Goal: Transaction & Acquisition: Purchase product/service

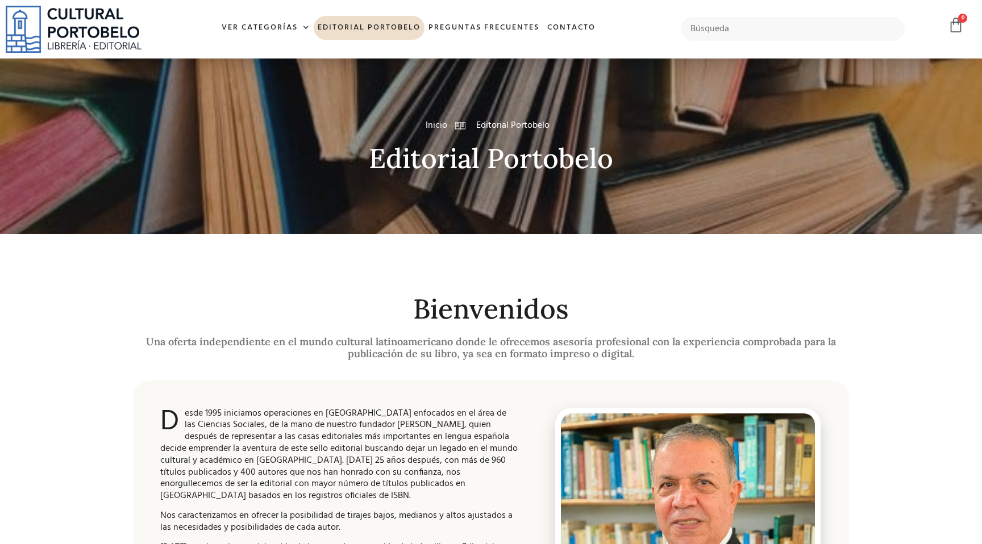
scroll to position [9, 0]
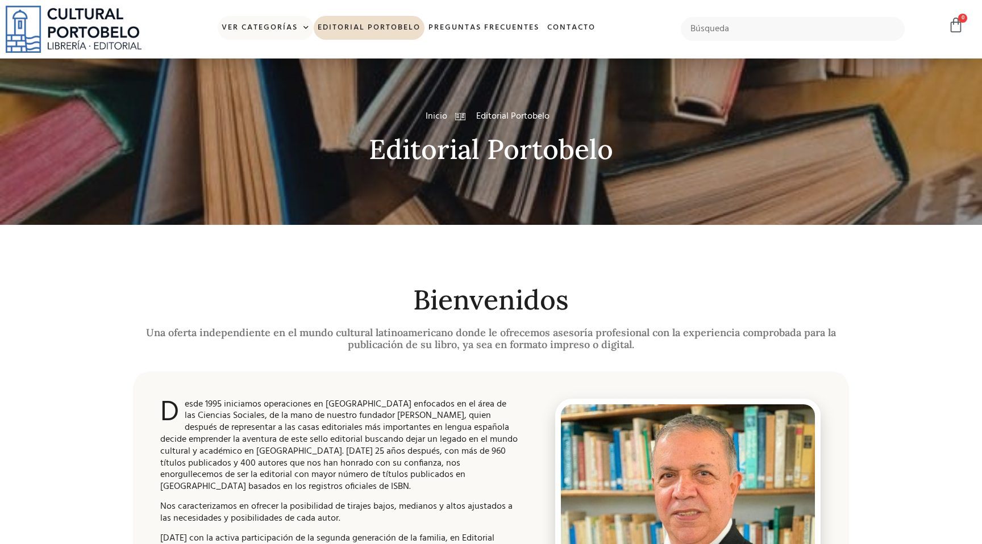
click at [281, 31] on link "Ver Categorías" at bounding box center [266, 28] width 96 height 24
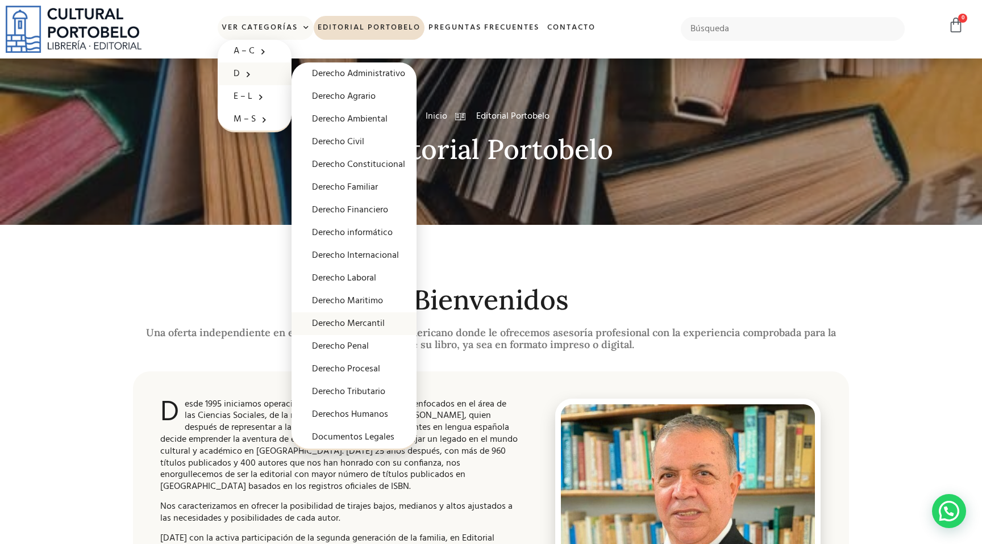
click at [369, 326] on link "Derecho Mercantil" at bounding box center [353, 323] width 125 height 23
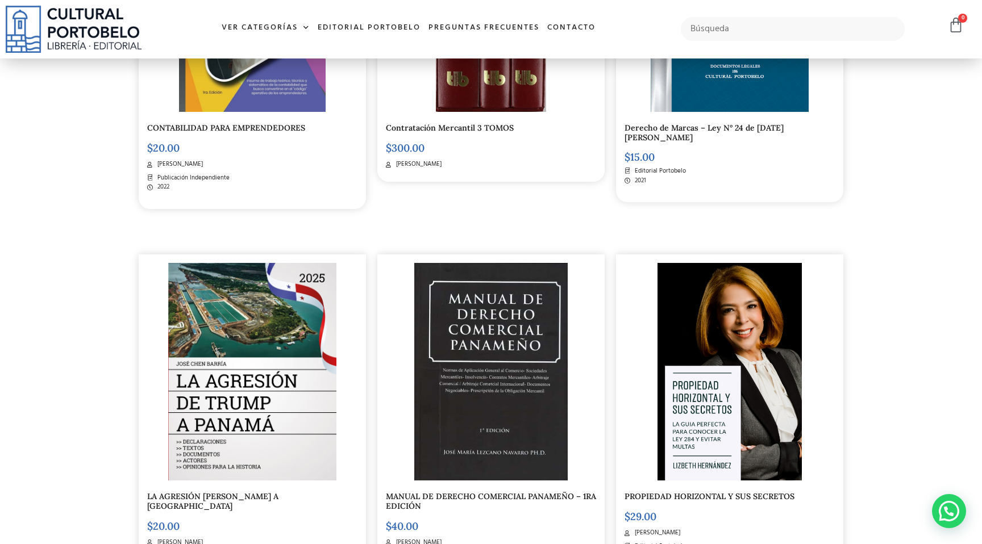
scroll to position [461, 0]
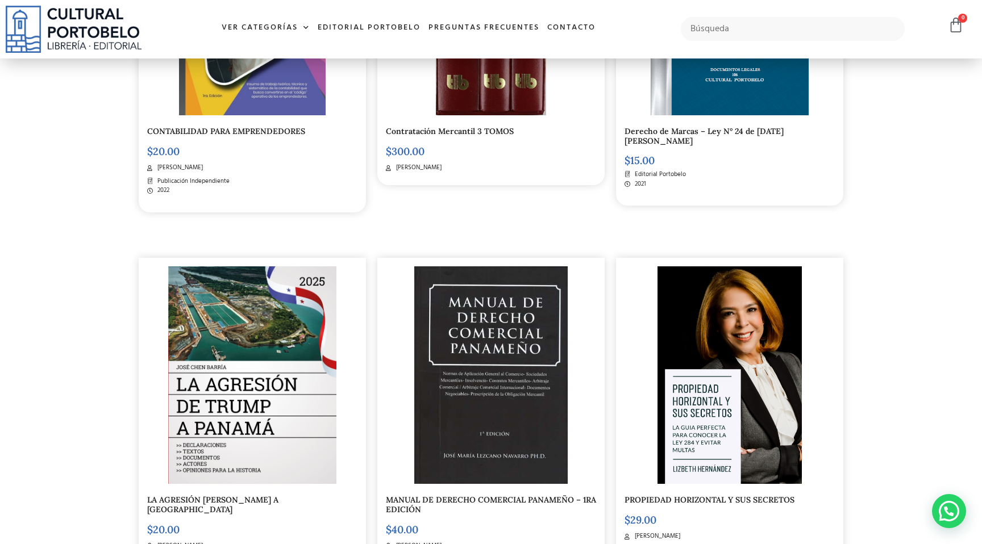
click at [672, 410] on img at bounding box center [729, 375] width 144 height 218
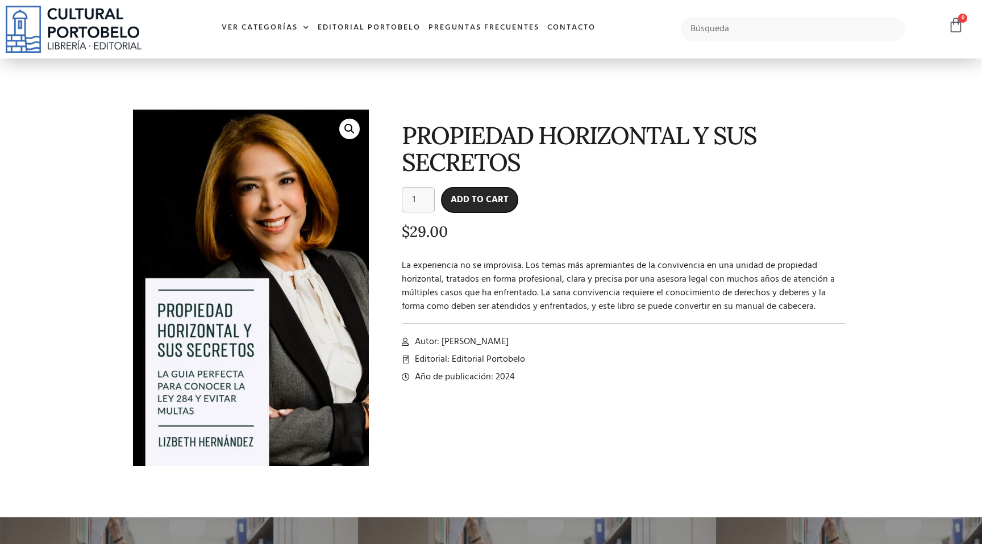
click at [477, 205] on button "Add to cart" at bounding box center [479, 199] width 76 height 25
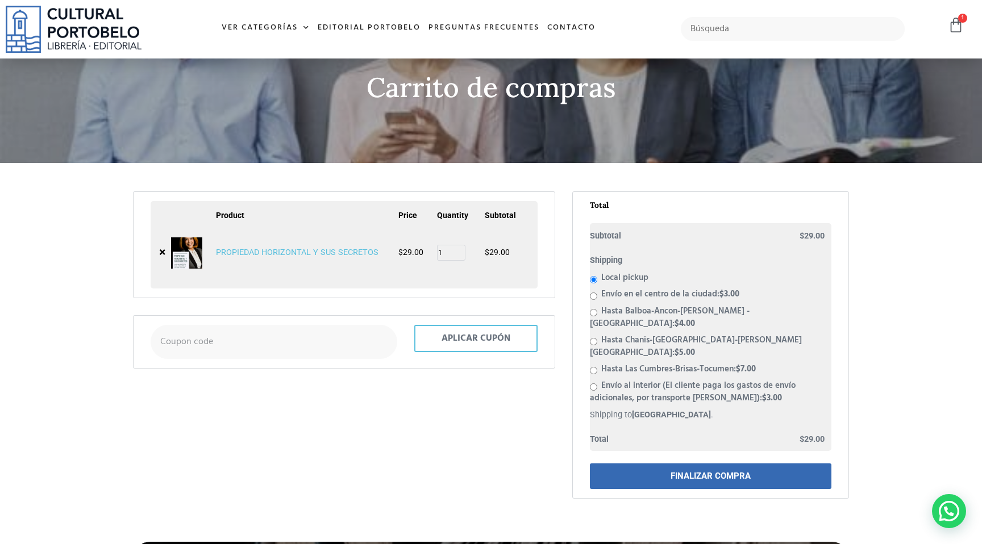
scroll to position [84, 0]
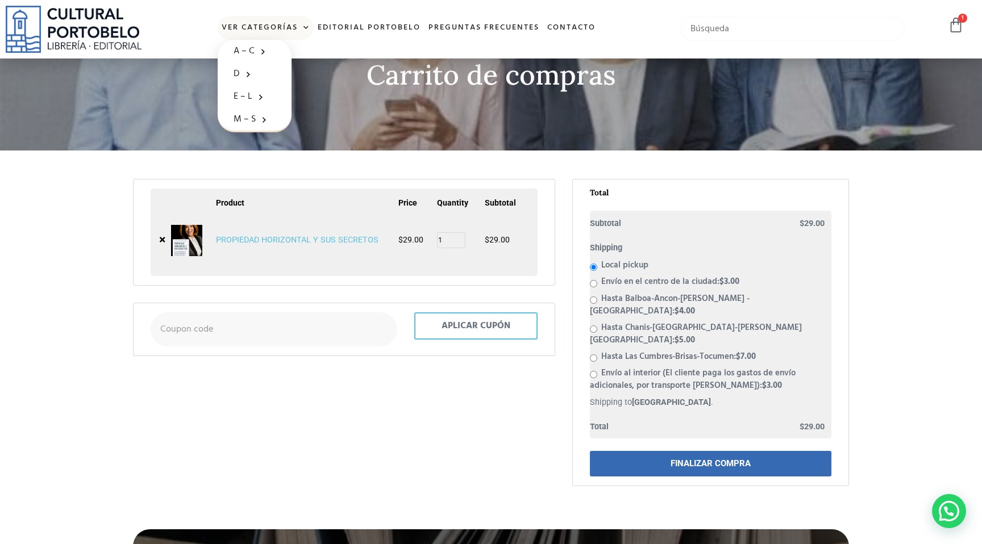
click at [707, 26] on input "text" at bounding box center [793, 29] width 224 height 24
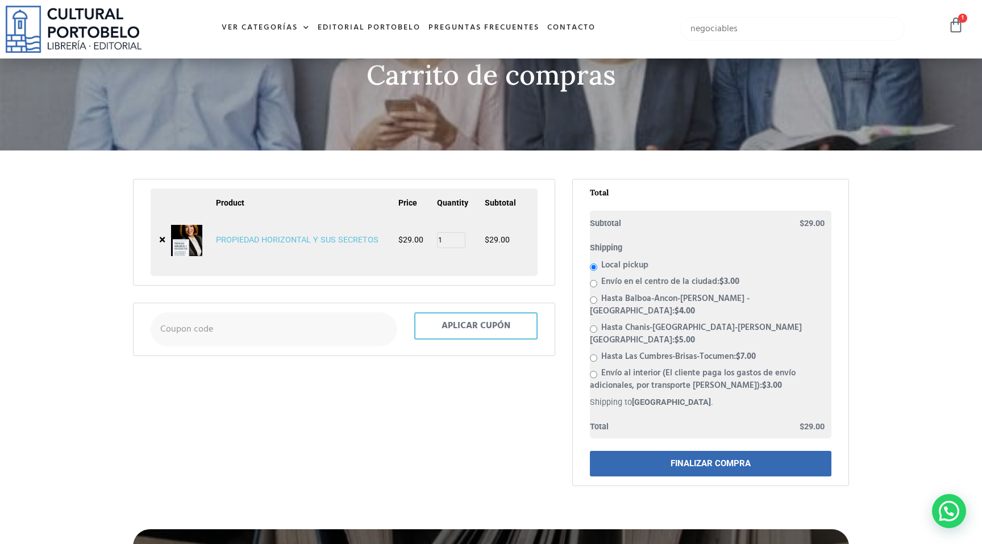
type input "negociables"
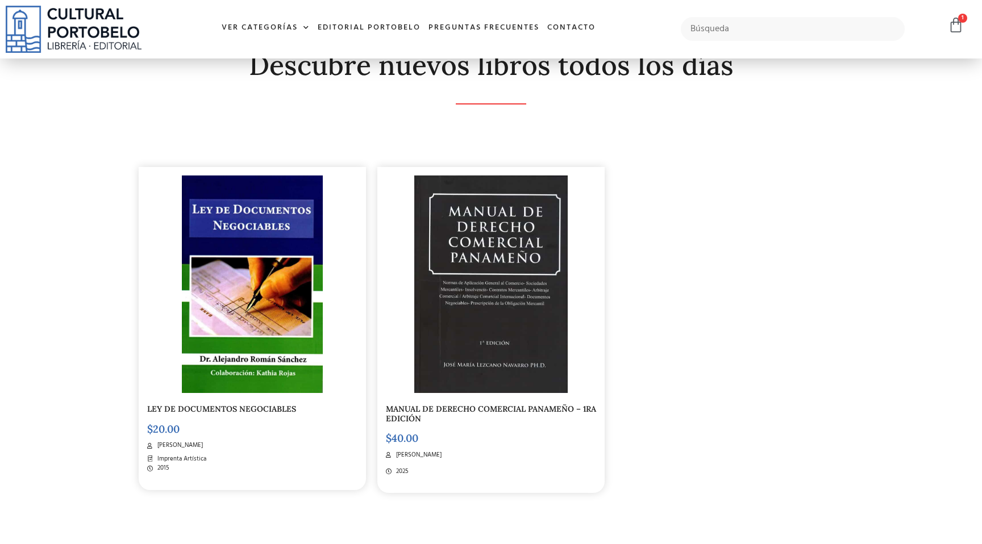
scroll to position [225, 0]
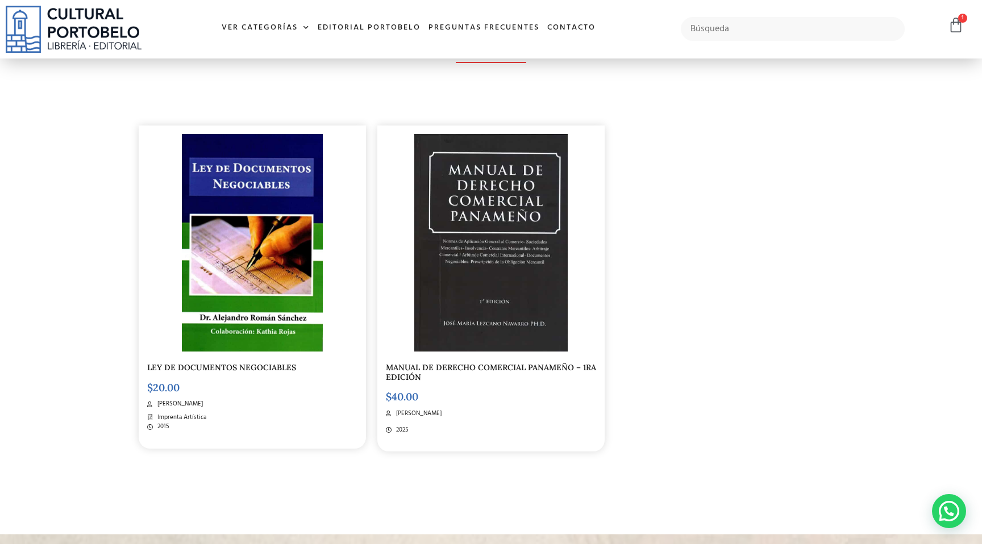
click at [504, 354] on div "MANUAL DE DERECHO COMERCIAL PANAMEÑO – 1RA EDICIÓN $ 40.00 Jose María Lezcano N…" at bounding box center [490, 289] width 227 height 326
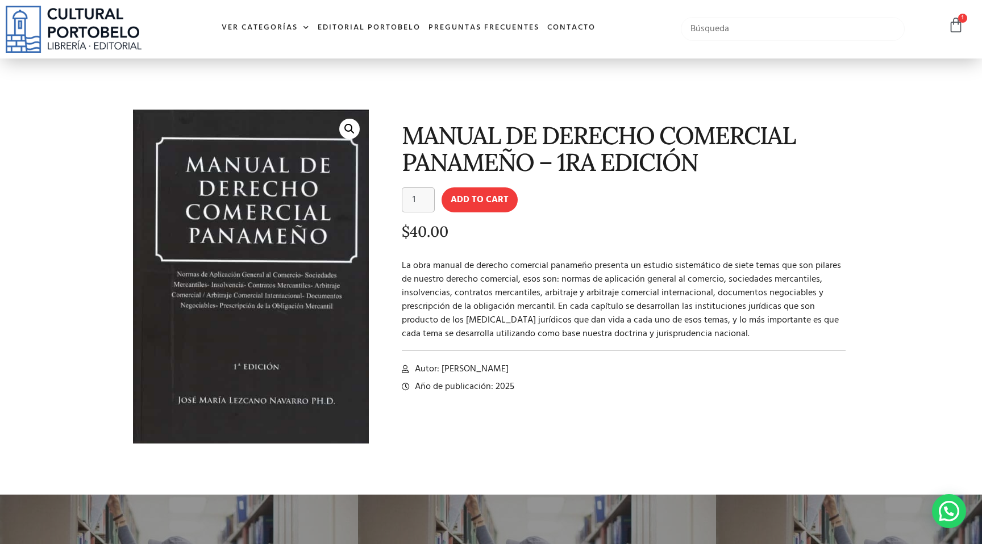
click at [719, 30] on input "text" at bounding box center [793, 29] width 224 height 24
